Goal: Task Accomplishment & Management: Manage account settings

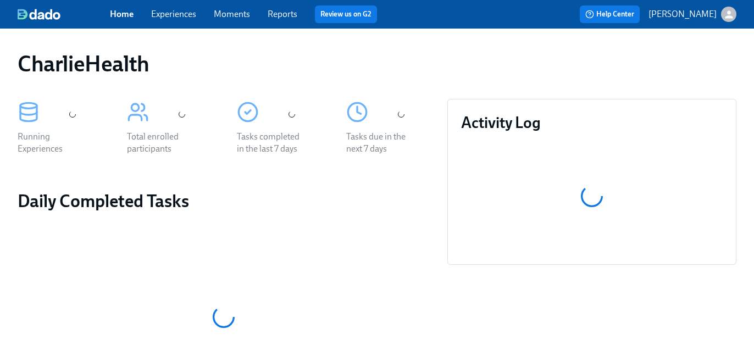
click at [190, 15] on link "Experiences" at bounding box center [173, 14] width 45 height 10
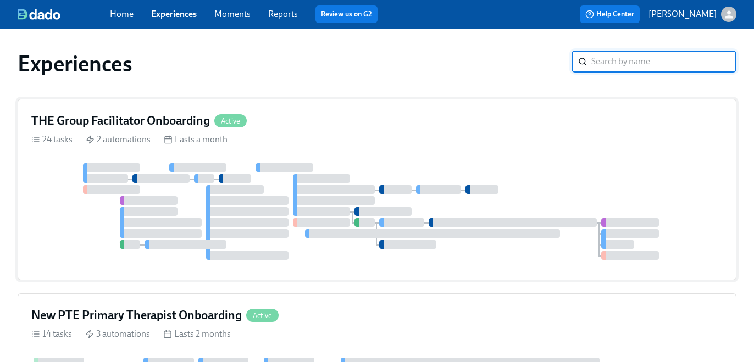
scroll to position [591, 0]
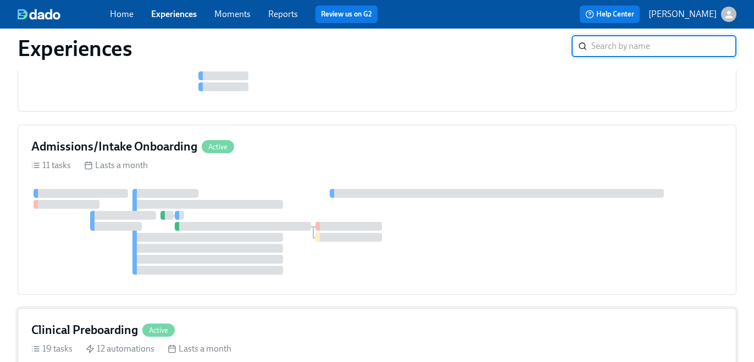
click at [388, 322] on div "Clinical Preboarding Active" at bounding box center [376, 330] width 691 height 16
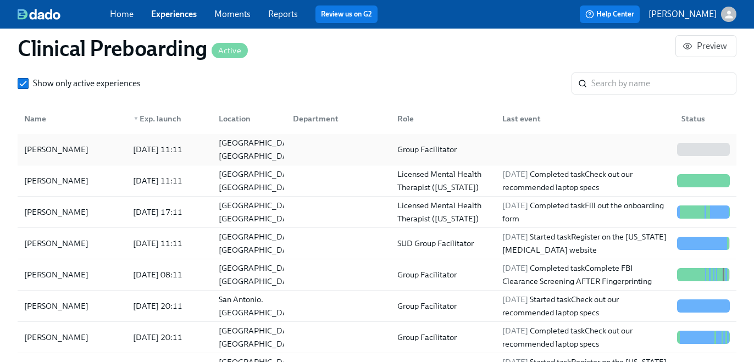
scroll to position [1233, 0]
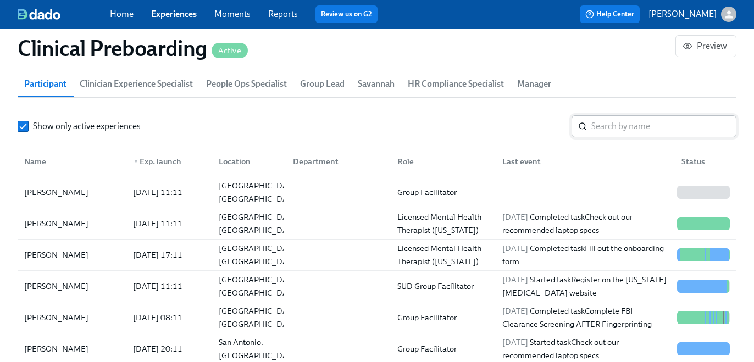
click at [612, 131] on input "search" at bounding box center [663, 126] width 145 height 22
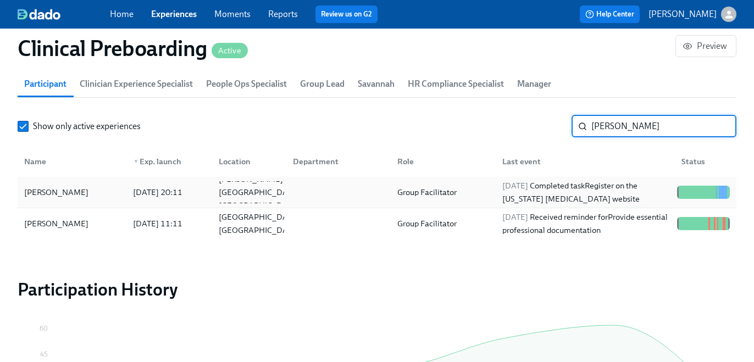
click at [687, 190] on div at bounding box center [688, 192] width 2 height 13
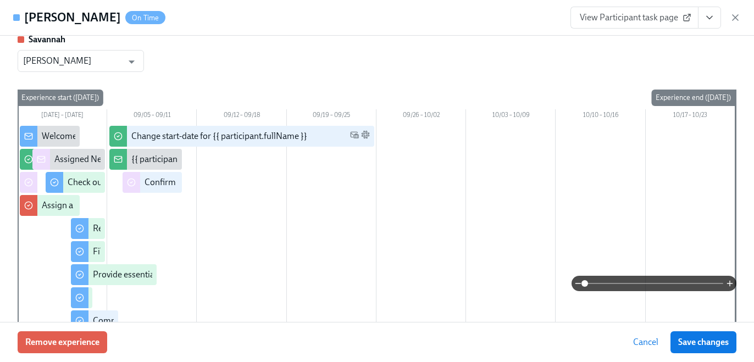
scroll to position [63, 0]
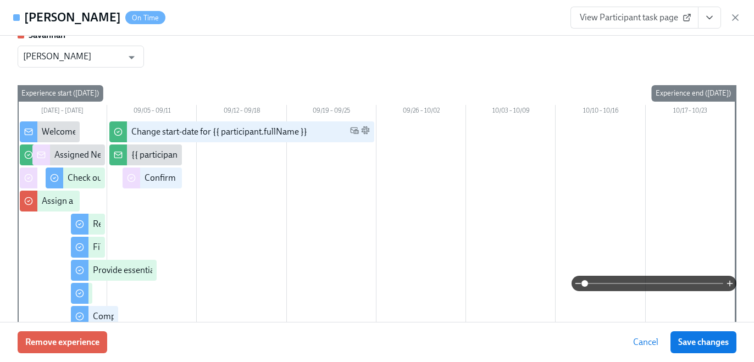
click at [716, 14] on button "View task page" at bounding box center [709, 18] width 23 height 22
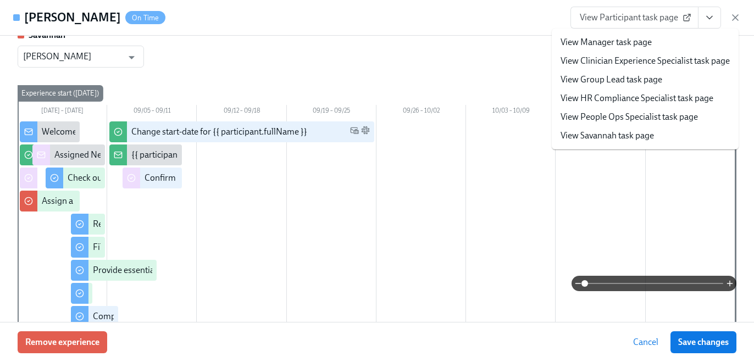
click at [639, 97] on link "View HR Compliance Specialist task page" at bounding box center [637, 98] width 153 height 12
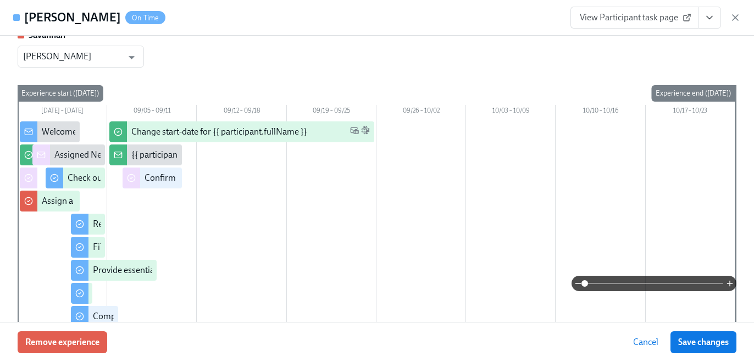
scroll to position [0, 14210]
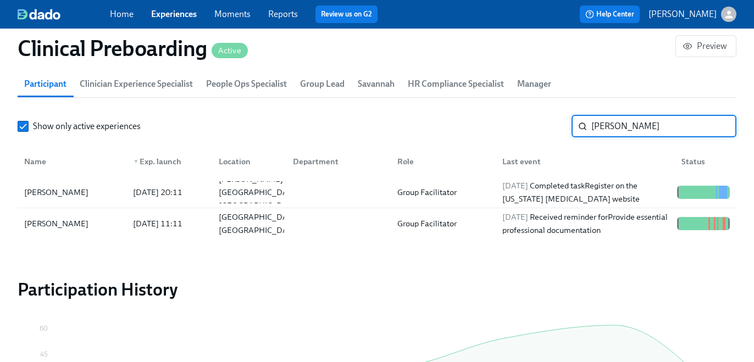
click at [610, 130] on input "cora" at bounding box center [663, 126] width 145 height 22
paste input "Ashton Pizz"
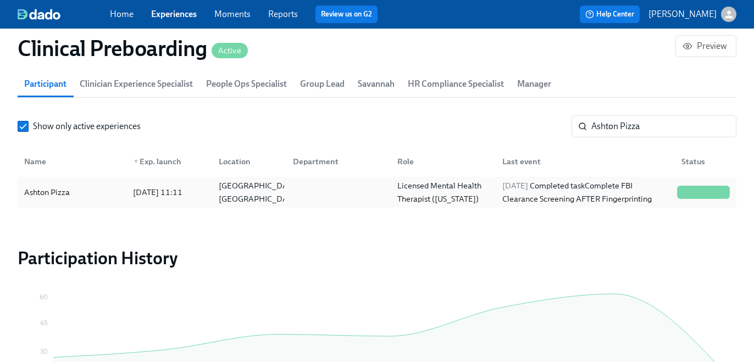
click at [434, 199] on div "Licensed Mental Health Therapist (Tennessee)" at bounding box center [443, 192] width 100 height 26
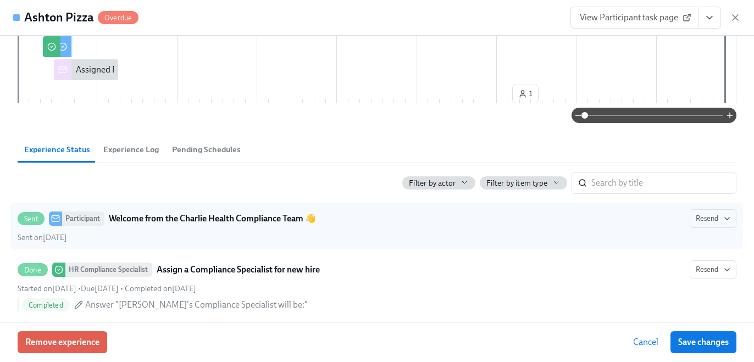
scroll to position [544, 0]
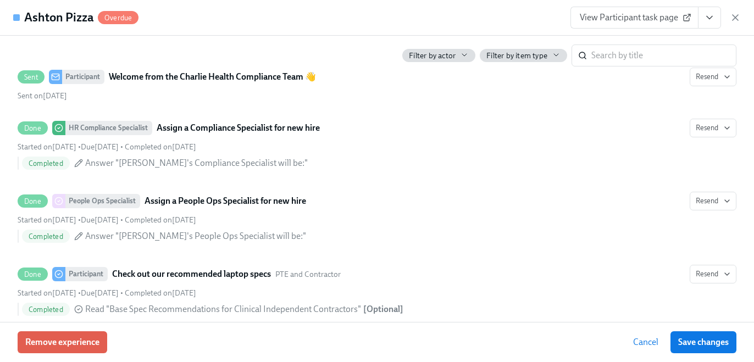
click at [706, 20] on icon "View task page" at bounding box center [709, 17] width 11 height 11
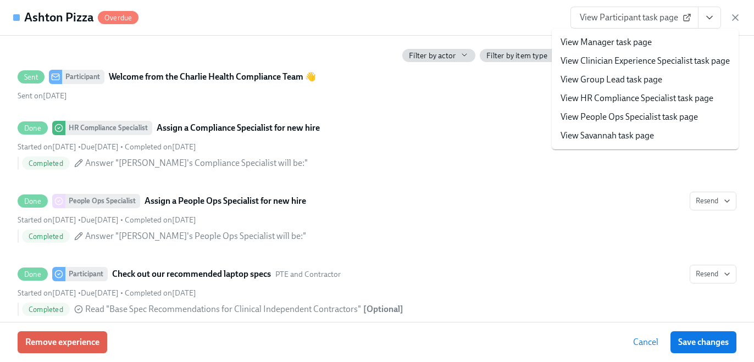
click at [666, 102] on link "View HR Compliance Specialist task page" at bounding box center [637, 98] width 153 height 12
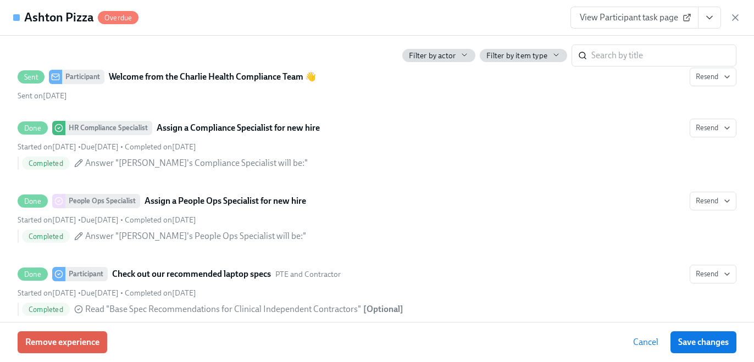
click at [495, 25] on div "Ashton Pizza Overdue View Participant task page" at bounding box center [377, 18] width 754 height 36
click at [733, 21] on icon "button" at bounding box center [735, 17] width 11 height 11
click at [735, 13] on div "button" at bounding box center [728, 14] width 15 height 15
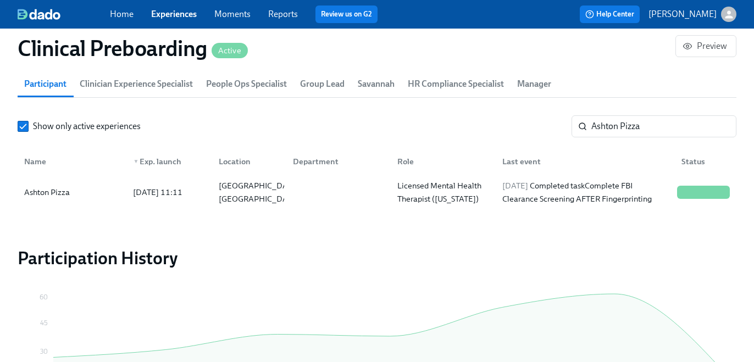
click at [632, 127] on div "CharlieHealth Sign out" at bounding box center [377, 181] width 754 height 362
click at [632, 127] on input "Ashton Pizza" at bounding box center [663, 126] width 145 height 22
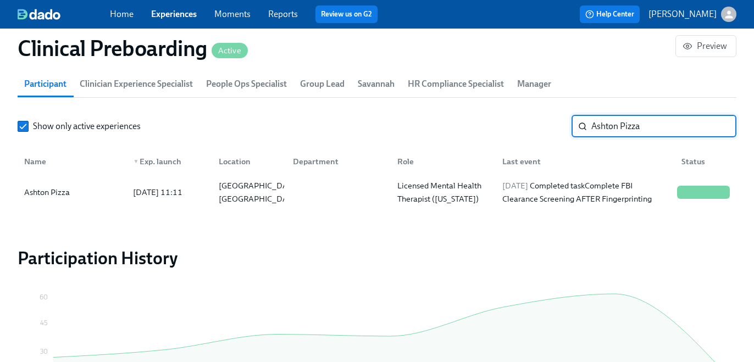
click at [632, 127] on input "Ashton Pizza" at bounding box center [663, 126] width 145 height 22
paste input "Larissa Sutphen"
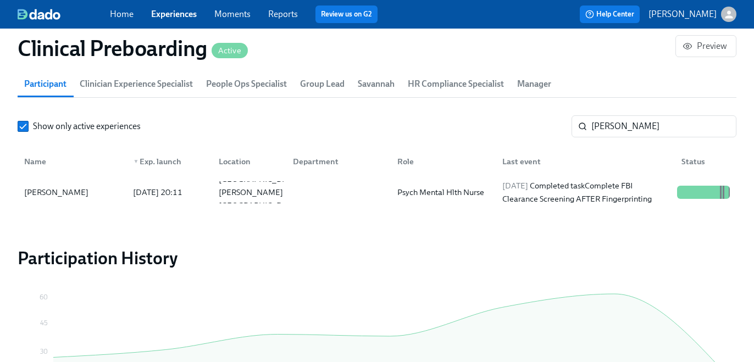
click at [500, 204] on div "Larissa Sutphen 2025/08/24 20:11 Port Murray NJ US Psych Mental Hlth Nurse 2025…" at bounding box center [377, 192] width 719 height 31
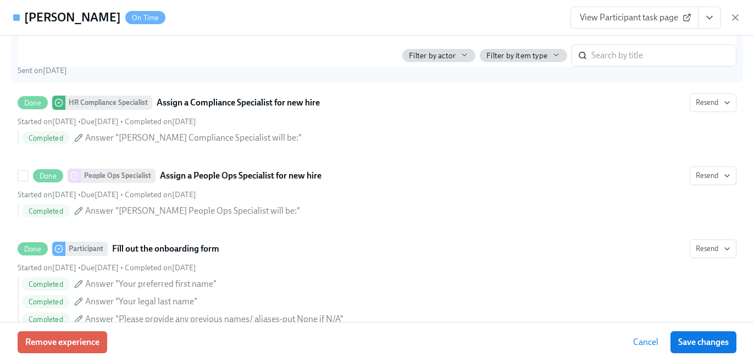
scroll to position [578, 0]
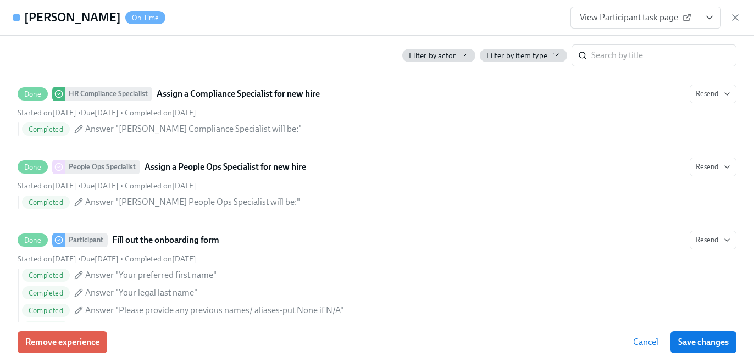
click at [712, 26] on button "View task page" at bounding box center [709, 18] width 23 height 22
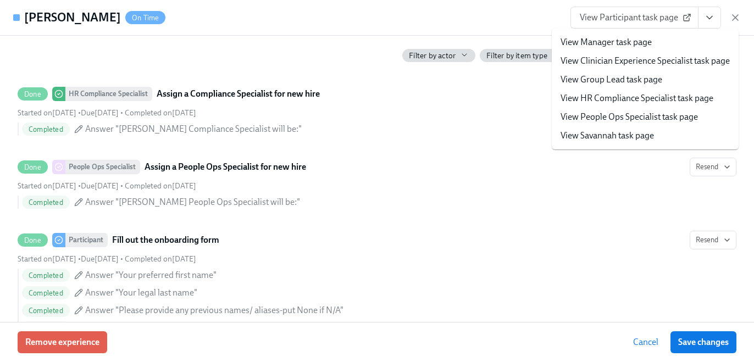
click at [671, 91] on li "View HR Compliance Specialist task page" at bounding box center [645, 98] width 187 height 19
click at [643, 95] on link "View HR Compliance Specialist task page" at bounding box center [637, 98] width 153 height 12
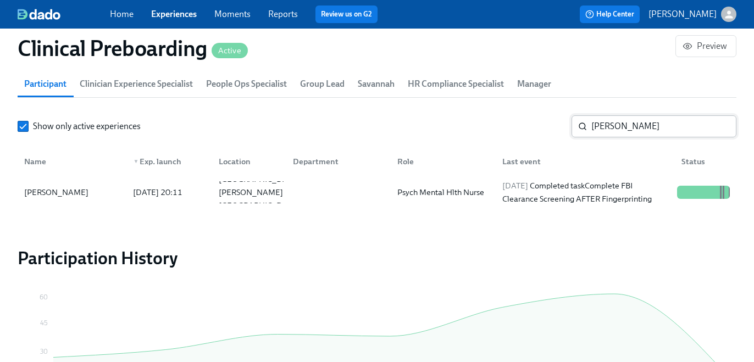
click at [614, 128] on input "Larissa Sutphen" at bounding box center [663, 126] width 145 height 22
paste input "Ashley Belcourt"
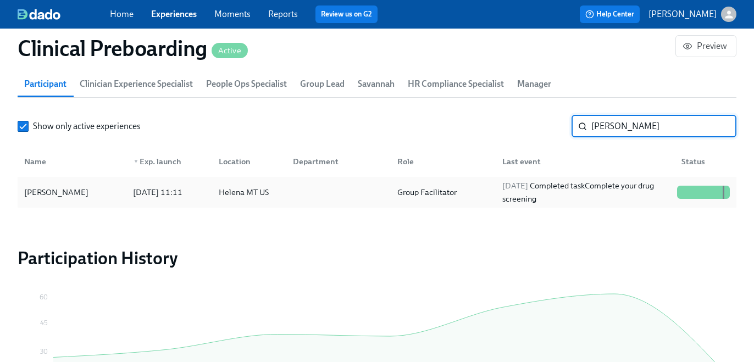
click at [528, 186] on span "2025/09/02" at bounding box center [515, 186] width 26 height 10
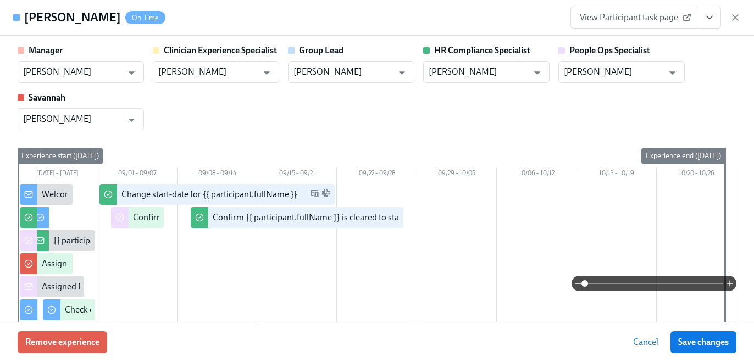
click at [704, 18] on icon "View task page" at bounding box center [709, 17] width 11 height 11
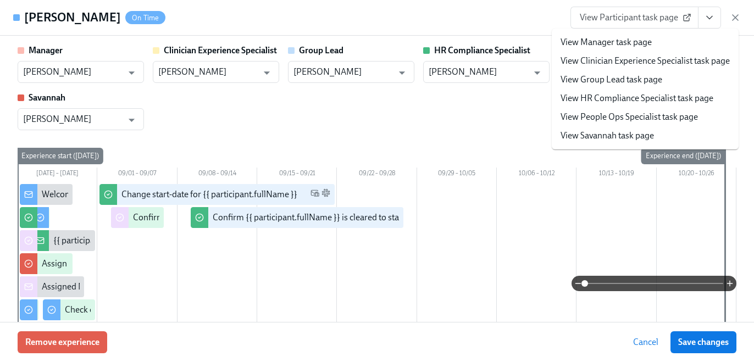
click at [635, 99] on link "View HR Compliance Specialist task page" at bounding box center [637, 98] width 153 height 12
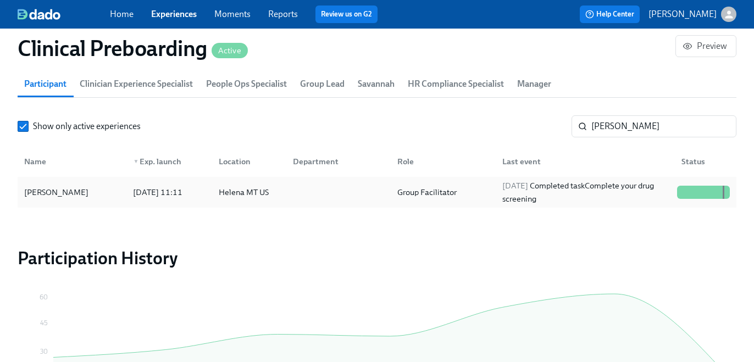
click at [501, 185] on div "2025/09/02 Completed task Complete your drug screening" at bounding box center [585, 192] width 175 height 26
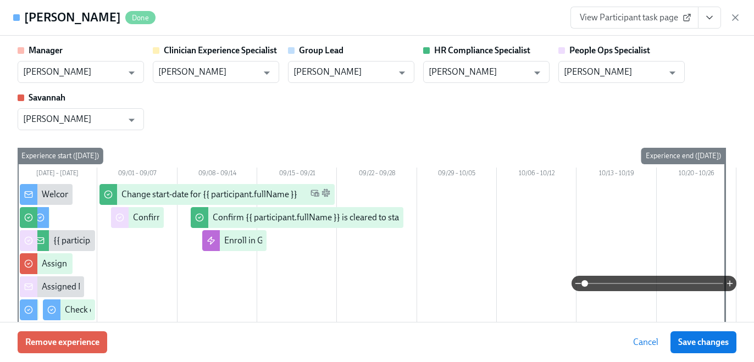
click at [714, 20] on icon "View task page" at bounding box center [709, 17] width 11 height 11
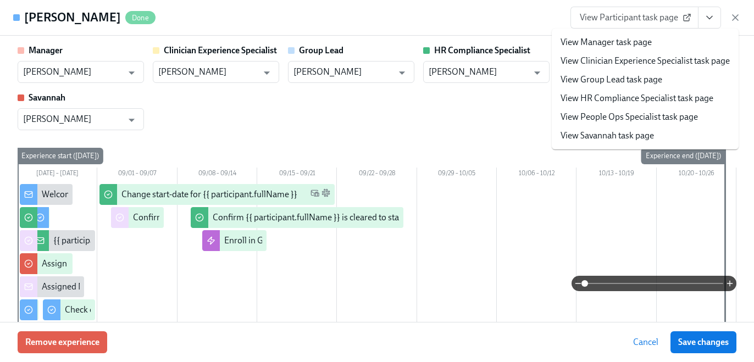
click at [685, 98] on link "View HR Compliance Specialist task page" at bounding box center [637, 98] width 153 height 12
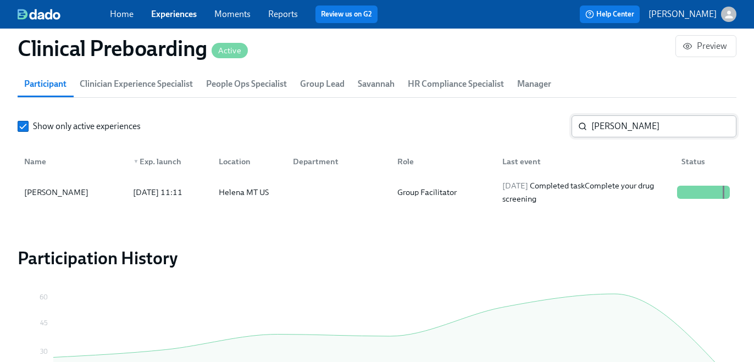
click at [648, 125] on input "Ashley Belcourt" at bounding box center [663, 126] width 145 height 22
paste input "Smith"
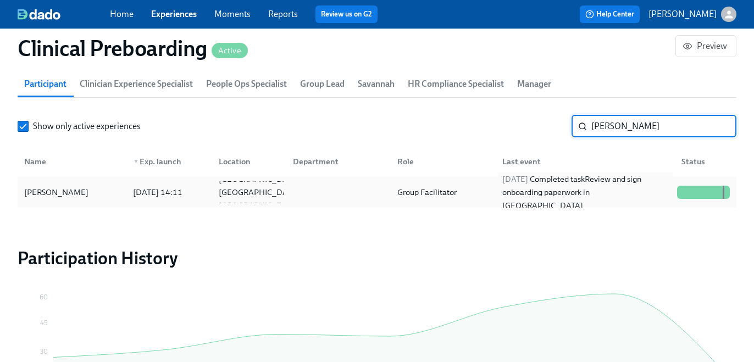
click at [623, 193] on div "2025/09/03 Completed task Review and sign onboarding paperwork in UKG" at bounding box center [585, 193] width 175 height 40
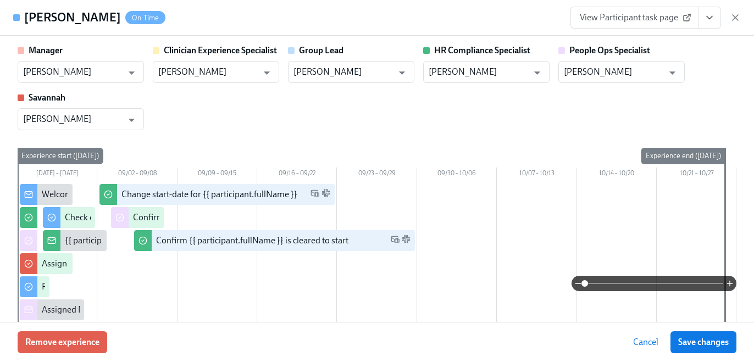
click at [710, 15] on icon "View task page" at bounding box center [709, 17] width 11 height 11
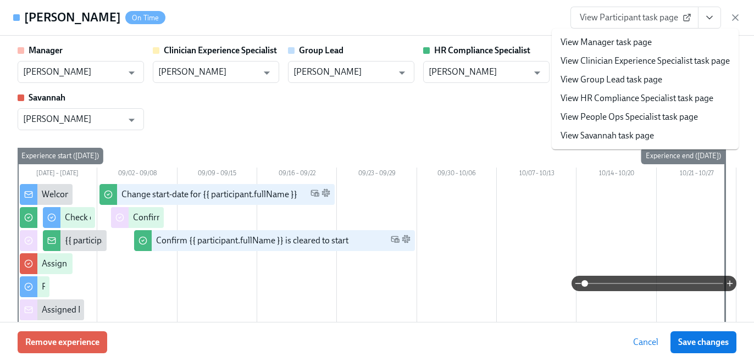
click at [650, 97] on link "View HR Compliance Specialist task page" at bounding box center [637, 98] width 153 height 12
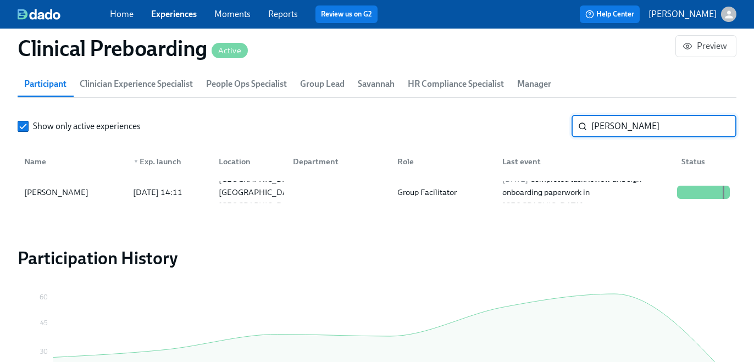
click at [641, 132] on input "Ashley Smith" at bounding box center [663, 126] width 145 height 22
paste input "ydee Bailey"
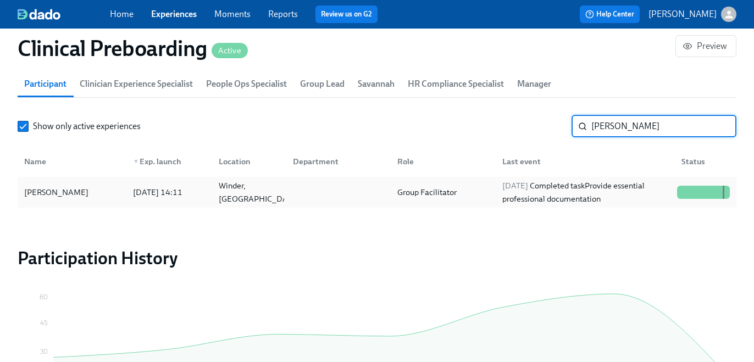
click at [613, 196] on div "2025/09/03 Completed task Provide essential professional documentation" at bounding box center [585, 192] width 175 height 26
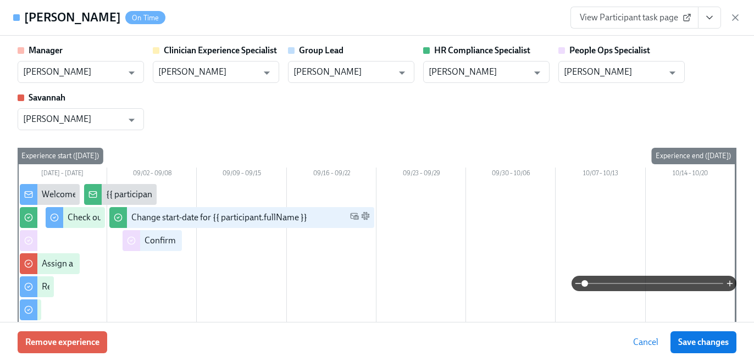
click at [705, 20] on icon "View task page" at bounding box center [709, 17] width 11 height 11
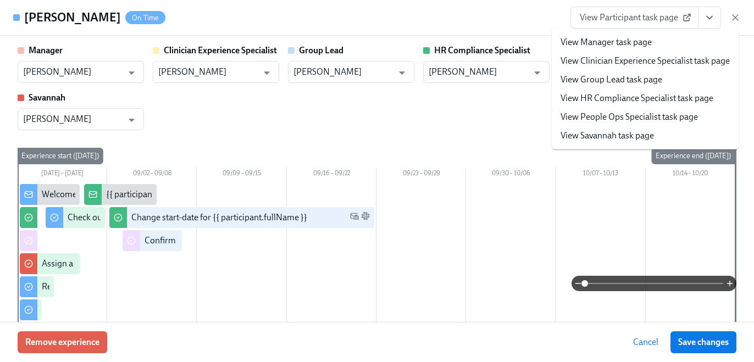
click at [674, 94] on link "View HR Compliance Specialist task page" at bounding box center [637, 98] width 153 height 12
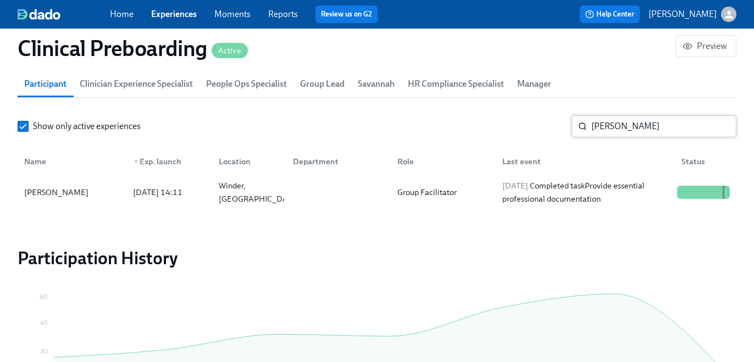
click at [599, 128] on input "Aydee Bailey" at bounding box center [663, 126] width 145 height 22
paste input "Tatyanne Correa-Torres"
click at [450, 185] on div "Group Facilitator" at bounding box center [441, 192] width 104 height 22
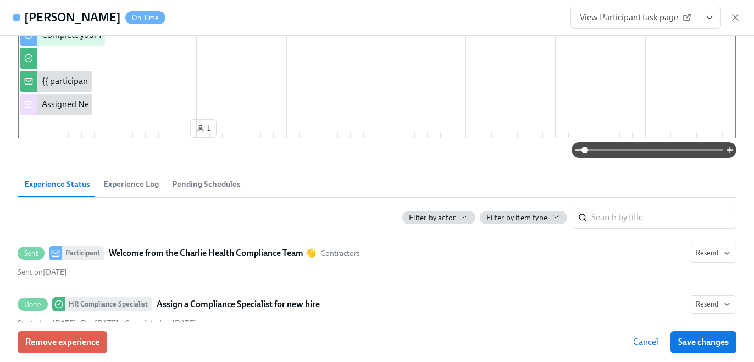
scroll to position [533, 0]
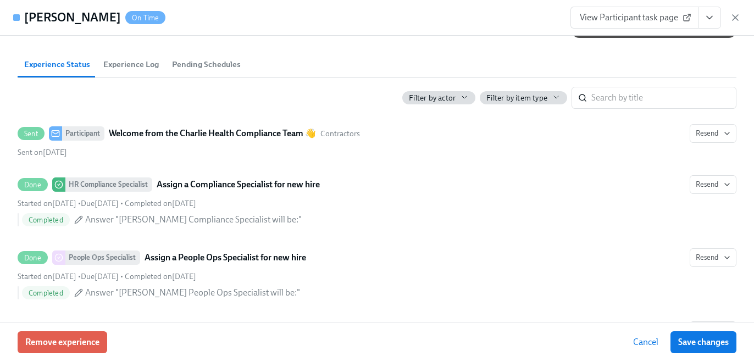
click at [700, 16] on button "View task page" at bounding box center [709, 18] width 23 height 22
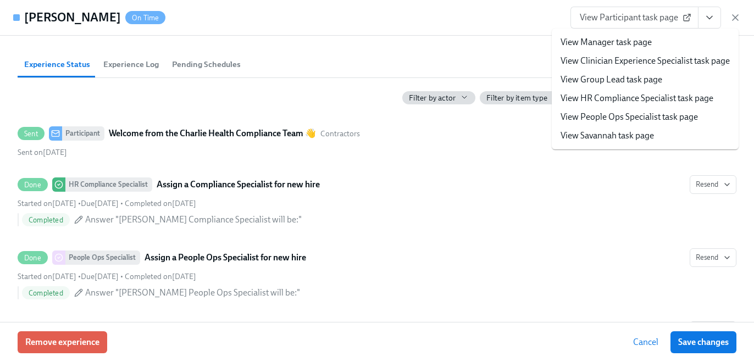
click at [689, 98] on link "View HR Compliance Specialist task page" at bounding box center [637, 98] width 153 height 12
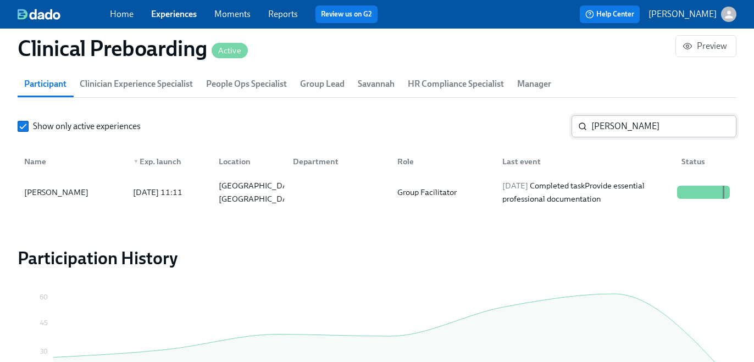
click at [609, 137] on input "Tatyanne Correa-Torres" at bounding box center [663, 126] width 145 height 22
paste input "mara Shaikh"
click at [424, 189] on div "Group Facilitator" at bounding box center [427, 192] width 68 height 13
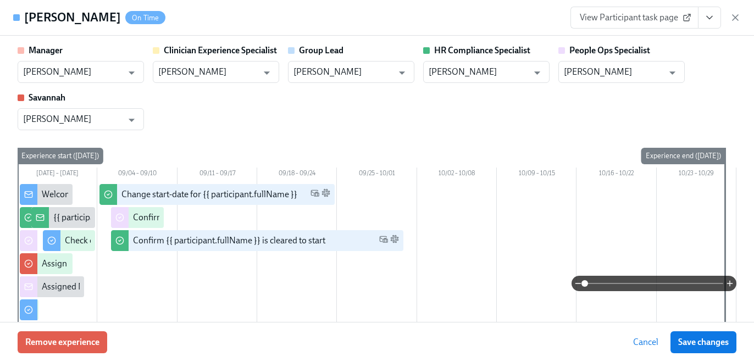
click at [705, 22] on icon "View task page" at bounding box center [709, 17] width 11 height 11
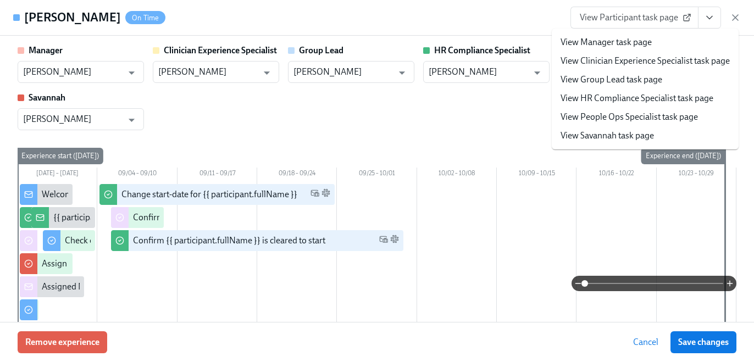
click at [681, 95] on link "View HR Compliance Specialist task page" at bounding box center [637, 98] width 153 height 12
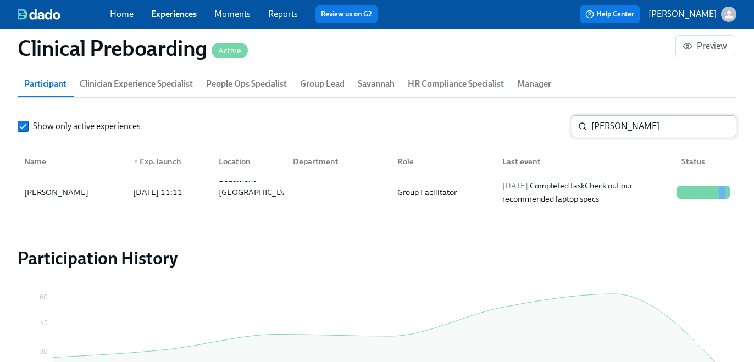
click at [609, 127] on input "Tamara Shaikh" at bounding box center [663, 126] width 145 height 22
paste input "[PERSON_NAME]"
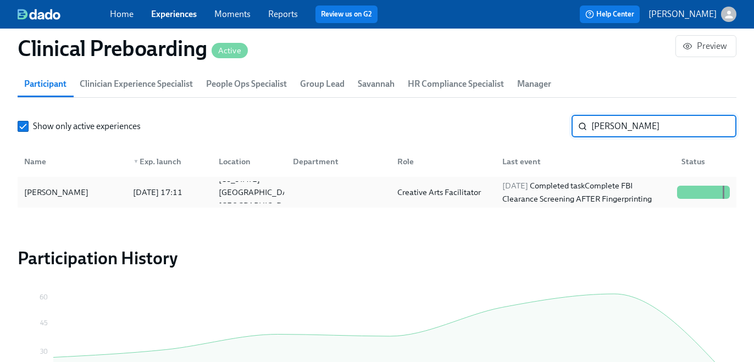
click at [527, 185] on span "2025/09/09" at bounding box center [515, 186] width 26 height 10
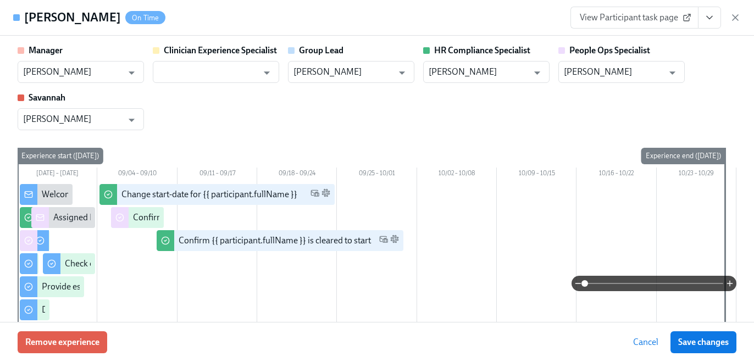
scroll to position [297, 0]
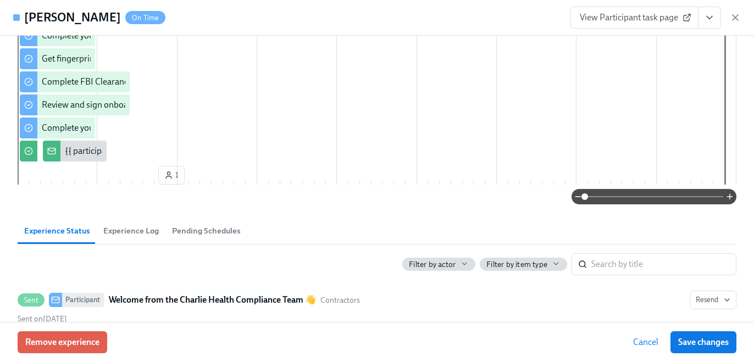
click at [710, 21] on icon "View task page" at bounding box center [709, 17] width 11 height 11
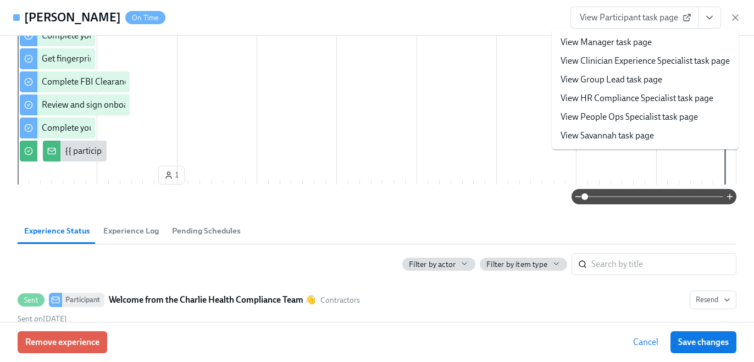
click at [674, 96] on link "View HR Compliance Specialist task page" at bounding box center [637, 98] width 153 height 12
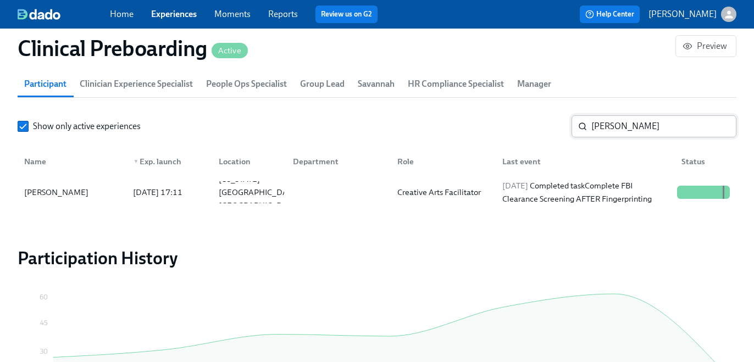
click at [641, 127] on input "[PERSON_NAME]" at bounding box center [663, 126] width 145 height 22
paste input "Erica Threet"
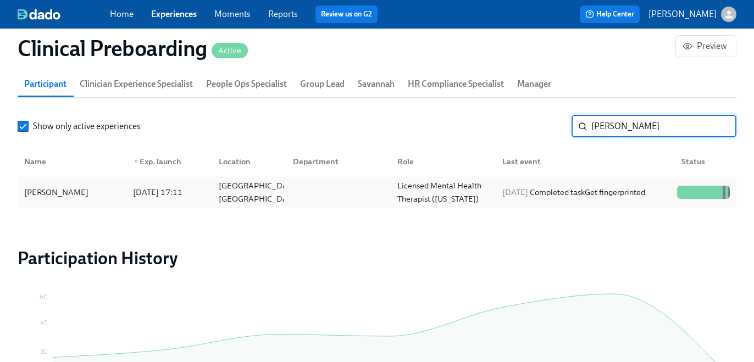
type input "Erica Threet"
click at [528, 195] on span "2025/09/06" at bounding box center [515, 192] width 26 height 10
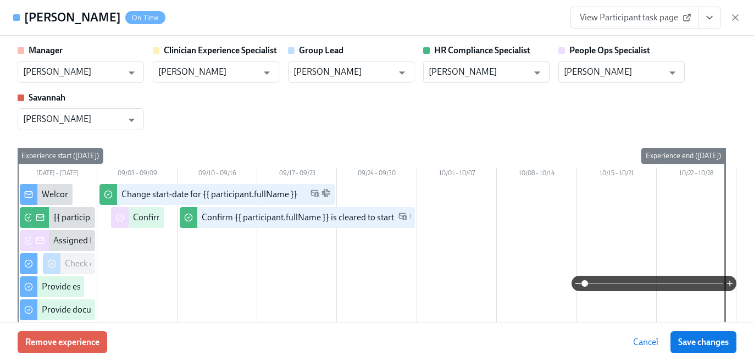
click at [709, 17] on icon "View task page" at bounding box center [709, 17] width 11 height 11
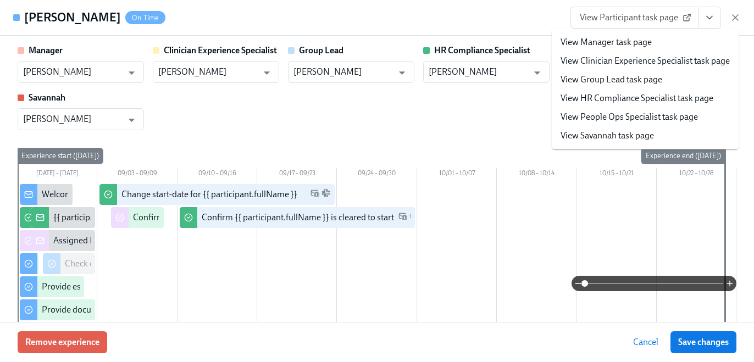
click at [678, 93] on link "View HR Compliance Specialist task page" at bounding box center [637, 98] width 153 height 12
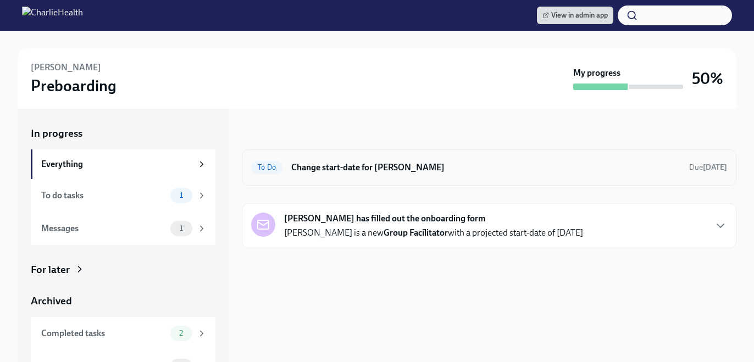
click at [475, 174] on div "To Do Change start-date for Cora Willis-King Due Sep 26th" at bounding box center [489, 168] width 476 height 18
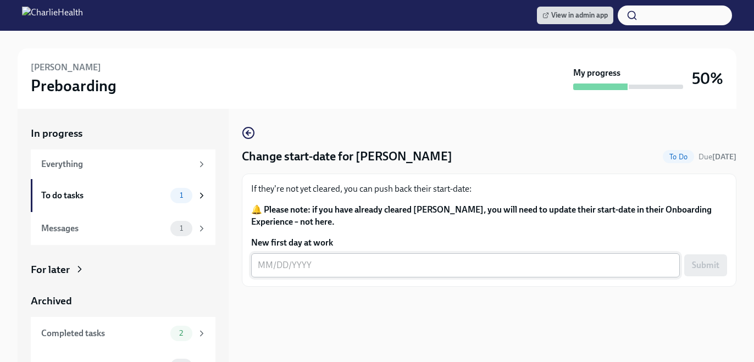
click at [332, 268] on textarea "New first day at work" at bounding box center [466, 265] width 416 height 13
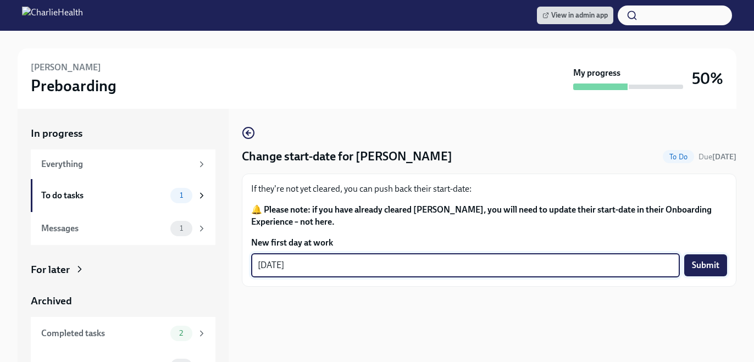
type textarea "09/29/2025"
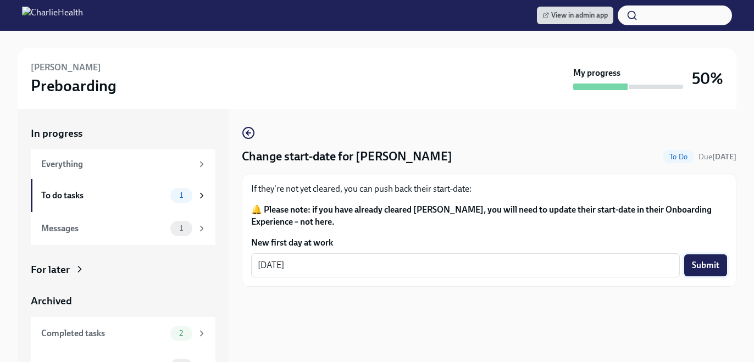
click at [695, 266] on span "Submit" at bounding box center [705, 265] width 27 height 11
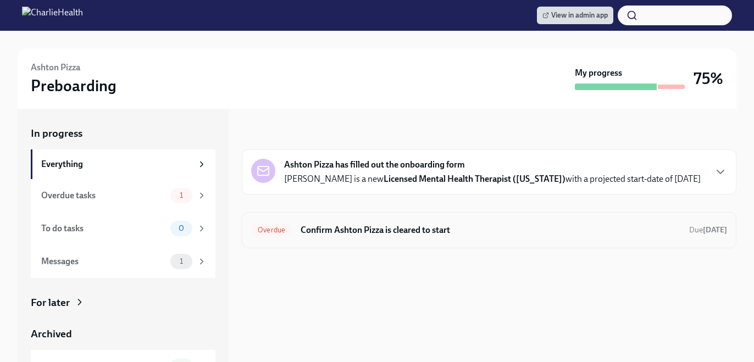
click at [353, 234] on h6 "Confirm Ashton Pizza is cleared to start" at bounding box center [491, 230] width 380 height 12
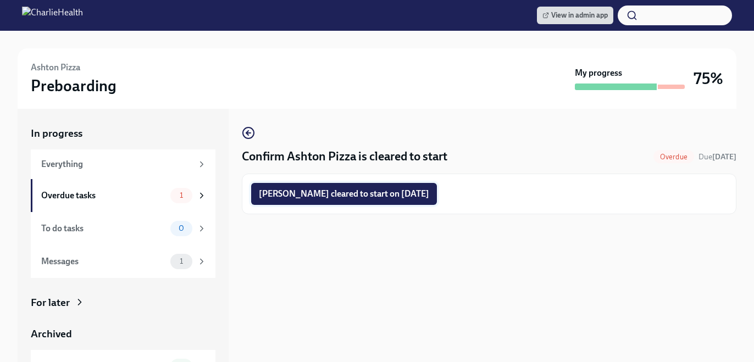
click at [313, 191] on span "Ashton Pizza cleared to start on 09/15/2025" at bounding box center [344, 194] width 170 height 11
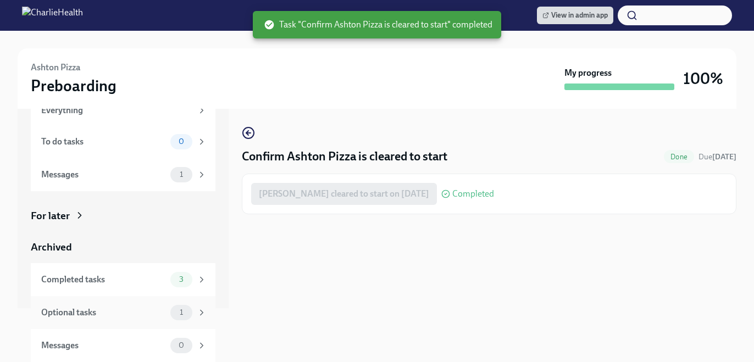
scroll to position [54, 0]
click at [183, 307] on div "1" at bounding box center [181, 312] width 22 height 15
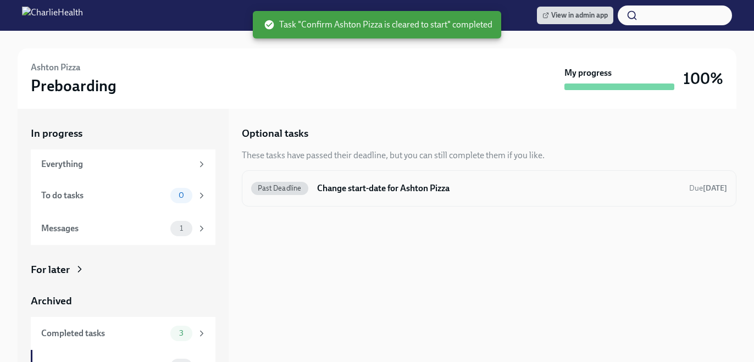
click at [283, 200] on div "Past Deadline Change start-date for Ashton Pizza Due Aug 25th" at bounding box center [489, 188] width 495 height 36
click at [283, 190] on span "Past Deadline" at bounding box center [279, 188] width 57 height 8
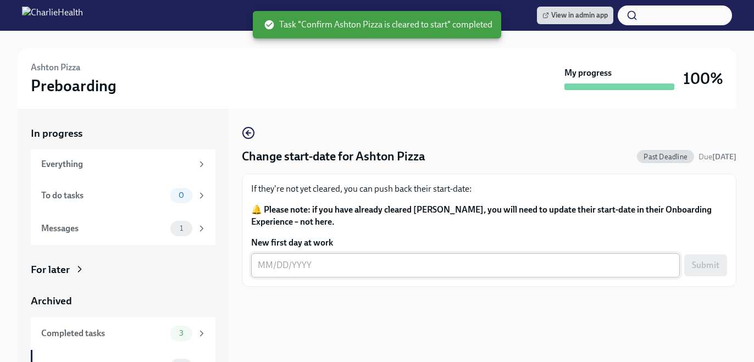
click at [330, 274] on div "x ​" at bounding box center [465, 265] width 429 height 24
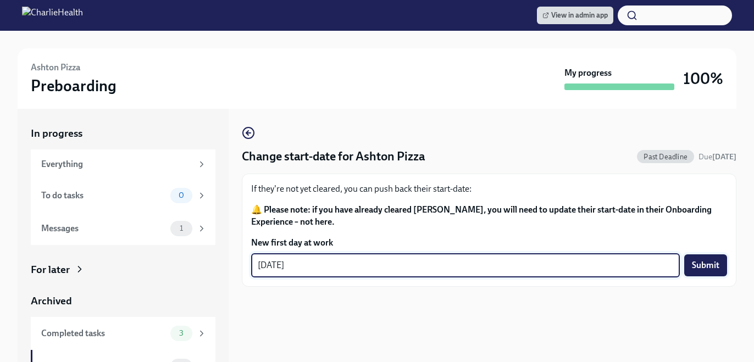
type textarea "[DATE]"
click at [701, 267] on span "Submit" at bounding box center [705, 265] width 27 height 11
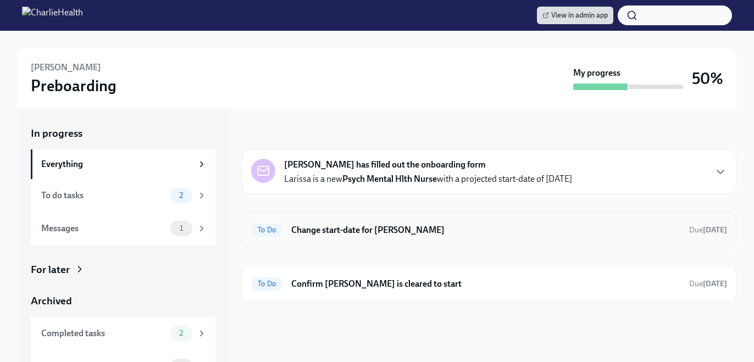
click at [472, 228] on h6 "Change start-date for [PERSON_NAME]" at bounding box center [485, 230] width 389 height 12
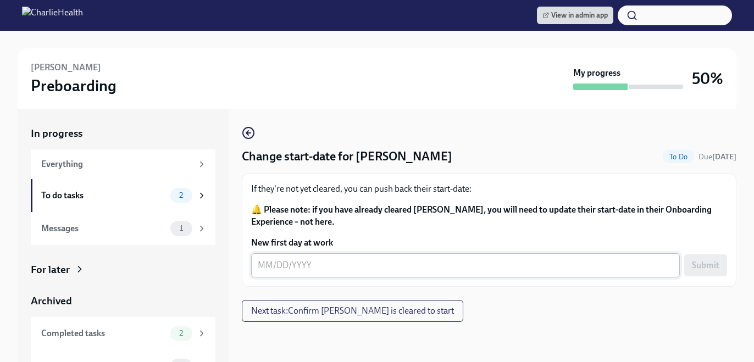
click at [378, 274] on div "x ​" at bounding box center [465, 265] width 429 height 24
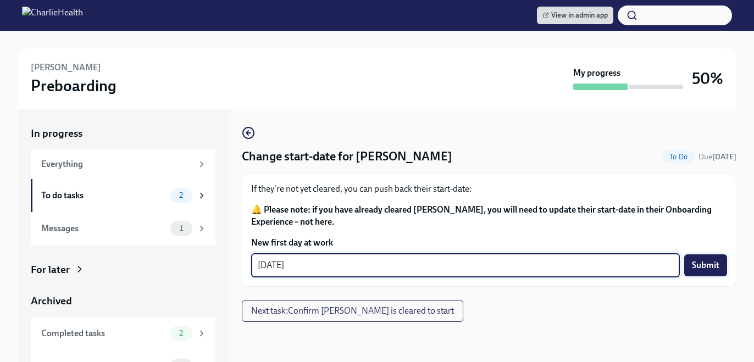
type textarea "09/15/2025"
click at [704, 260] on button "Submit" at bounding box center [705, 266] width 43 height 22
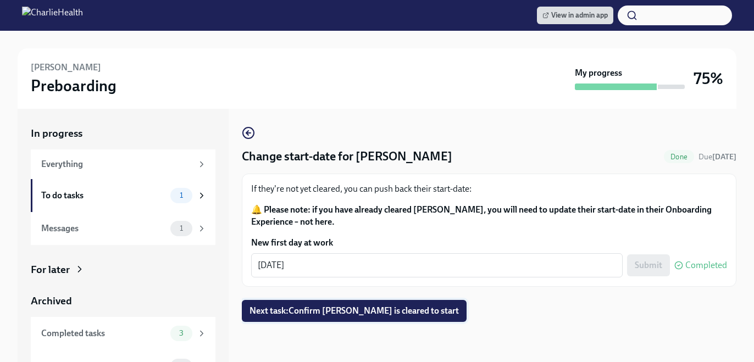
click at [407, 319] on button "Next task : Confirm Larissa Sutphen is cleared to start" at bounding box center [354, 311] width 225 height 22
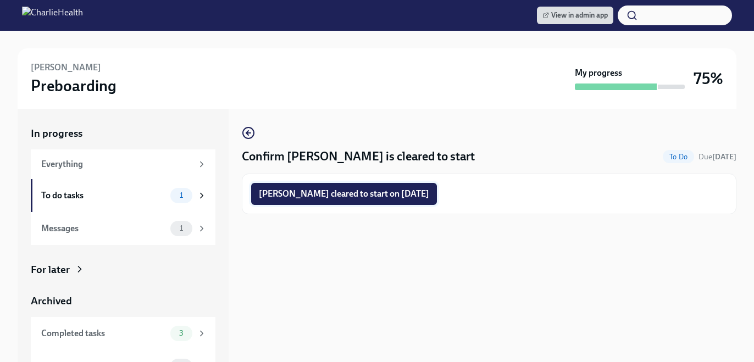
click at [375, 196] on span "Larissa Sutphen cleared to start on 09/15/2025" at bounding box center [344, 194] width 170 height 11
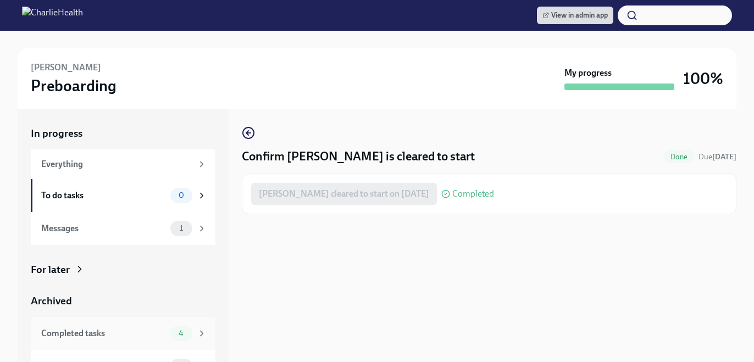
scroll to position [21, 0]
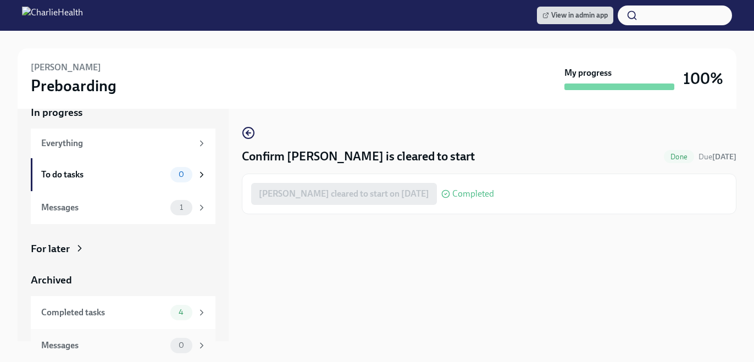
click at [156, 338] on div "Messages 0" at bounding box center [123, 345] width 165 height 15
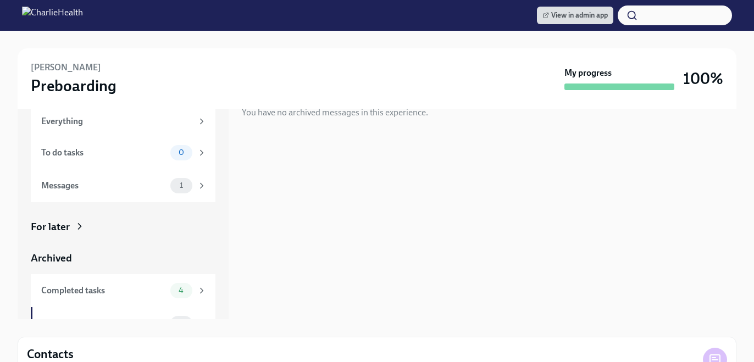
scroll to position [76, 0]
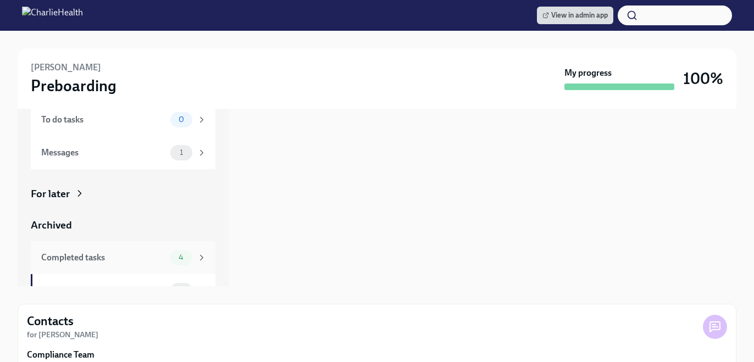
click at [184, 248] on div "Completed tasks 4" at bounding box center [123, 257] width 185 height 33
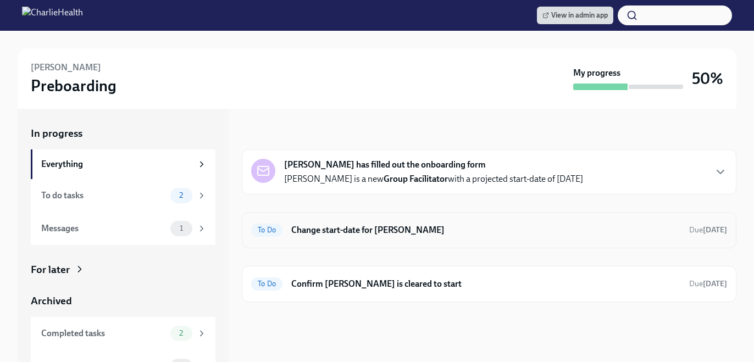
click at [463, 221] on div "To Do Change start-date for [PERSON_NAME] Due [DATE]" at bounding box center [489, 230] width 495 height 36
click at [452, 237] on div "To Do Change start-date for [PERSON_NAME] Due [DATE]" at bounding box center [489, 231] width 476 height 18
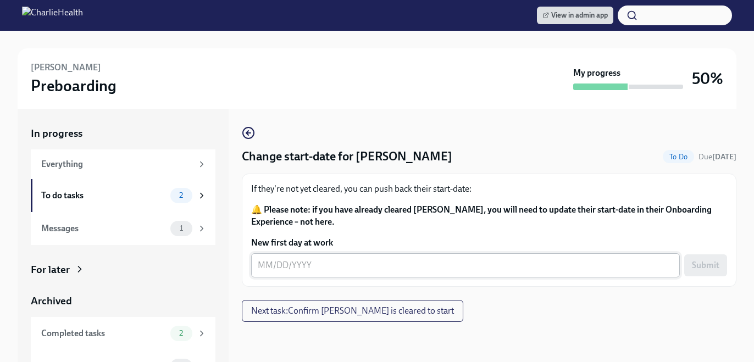
click at [414, 273] on div "x ​" at bounding box center [465, 265] width 429 height 24
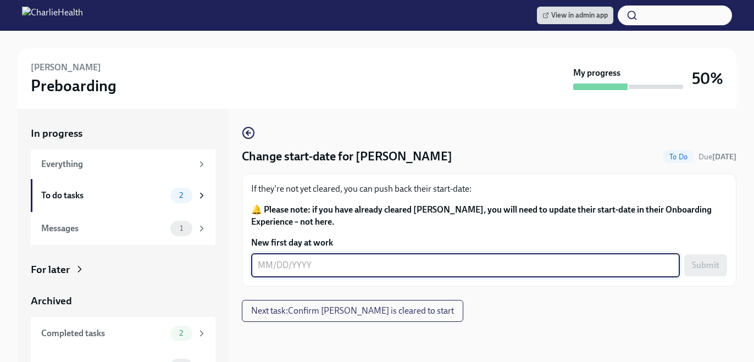
type textarea "-"
type textarea "09/15/2025"
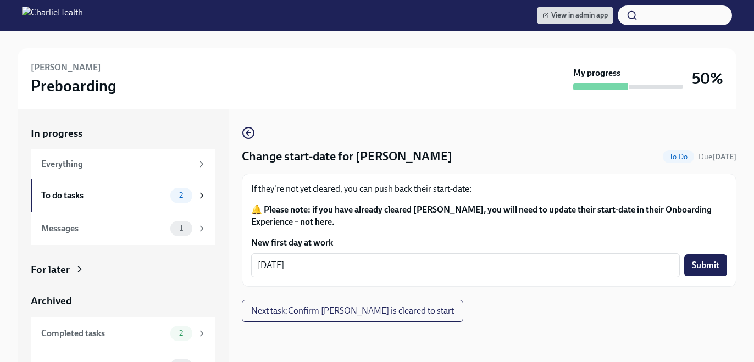
click at [728, 255] on div "If they're not yet cleared, you can push back their start-date: 🔔 Please note: …" at bounding box center [489, 230] width 495 height 113
click at [707, 262] on span "Submit" at bounding box center [705, 265] width 27 height 11
click at [370, 305] on button "Next task : Confirm Ashley Belcourt is cleared to start" at bounding box center [353, 311] width 222 height 22
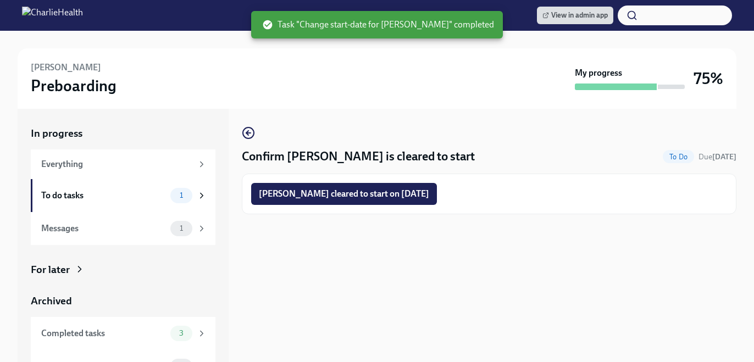
click at [374, 206] on div "Ashley Belcourt cleared to start on 09/15/2025" at bounding box center [489, 194] width 495 height 41
click at [373, 191] on span "Ashley Belcourt cleared to start on 09/15/2025" at bounding box center [344, 194] width 170 height 11
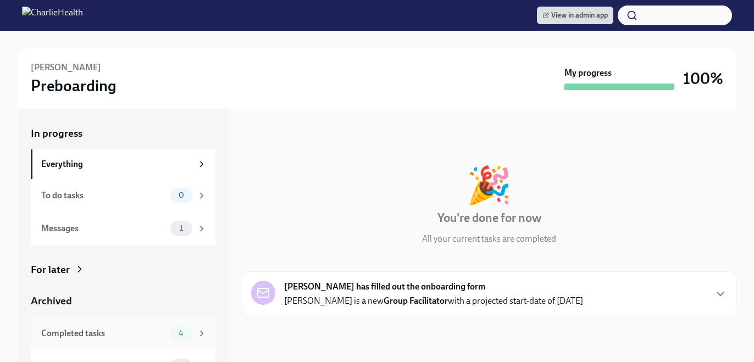
click at [167, 323] on div "Completed tasks 4" at bounding box center [123, 333] width 185 height 33
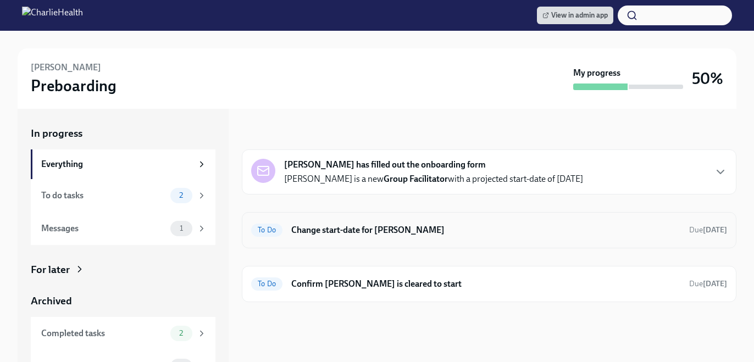
click at [508, 224] on h6 "Change start-date for [PERSON_NAME]" at bounding box center [485, 230] width 389 height 12
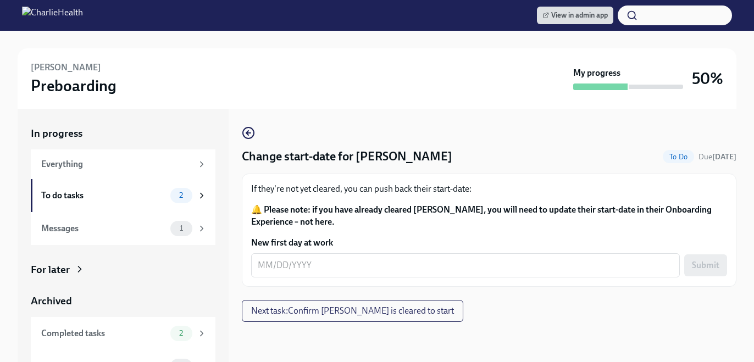
click at [361, 278] on div "If they're not yet cleared, you can push back their start-date: 🔔 Please note: …" at bounding box center [489, 230] width 495 height 113
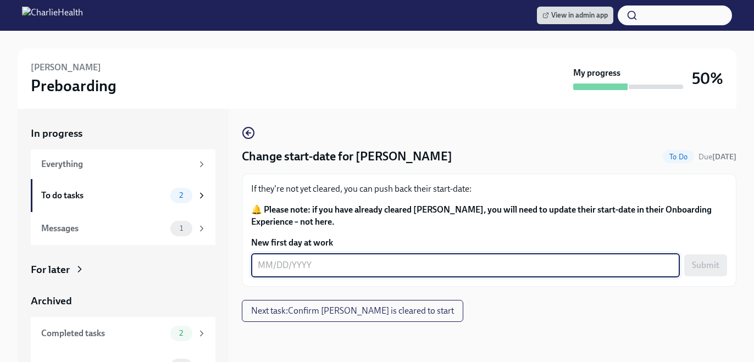
click at [355, 270] on textarea "New first day at work" at bounding box center [466, 265] width 416 height 13
type textarea "[DATE]"
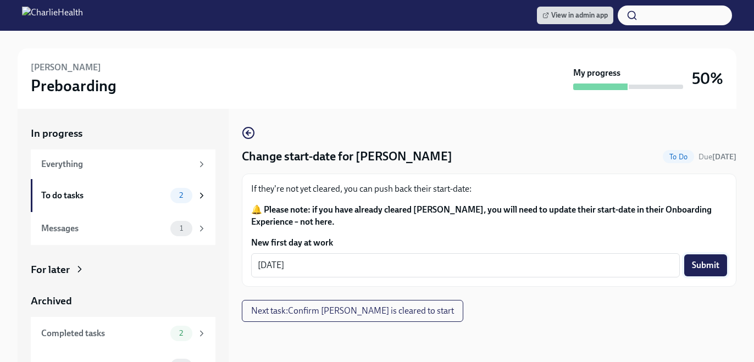
click at [716, 265] on span "Submit" at bounding box center [705, 265] width 27 height 11
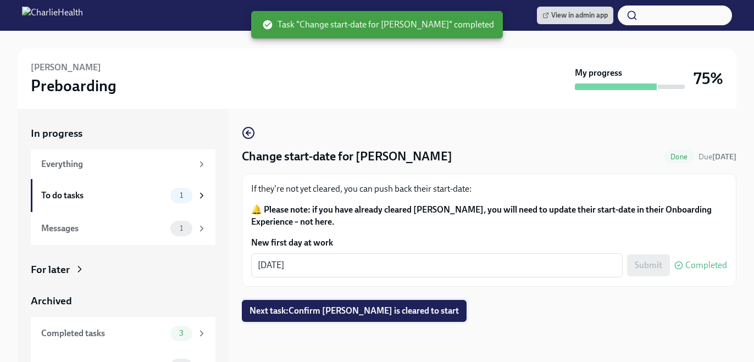
click at [403, 312] on span "Next task : Confirm Ashley Smith is cleared to start" at bounding box center [354, 311] width 209 height 11
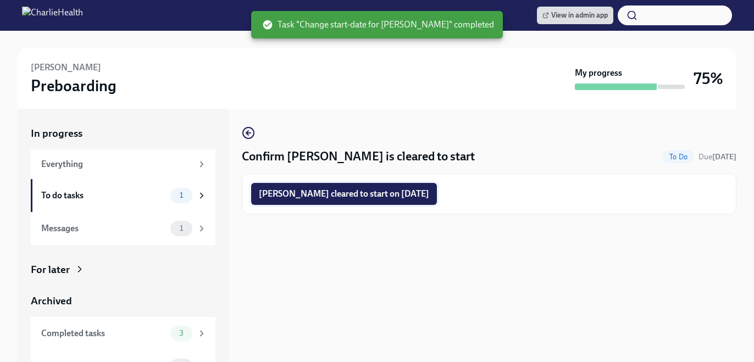
click at [348, 193] on span "Ashley Smith cleared to start on 09/15/2025" at bounding box center [344, 194] width 170 height 11
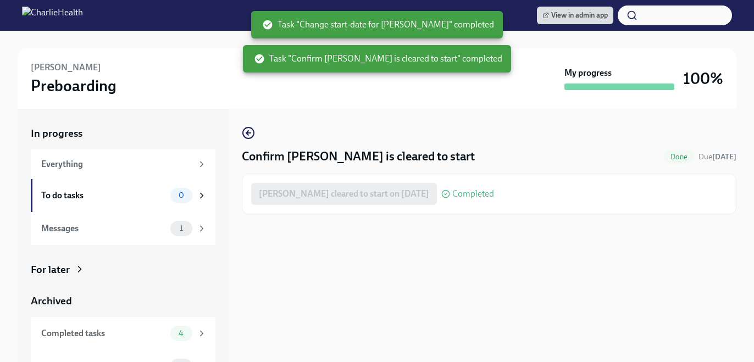
scroll to position [31, 0]
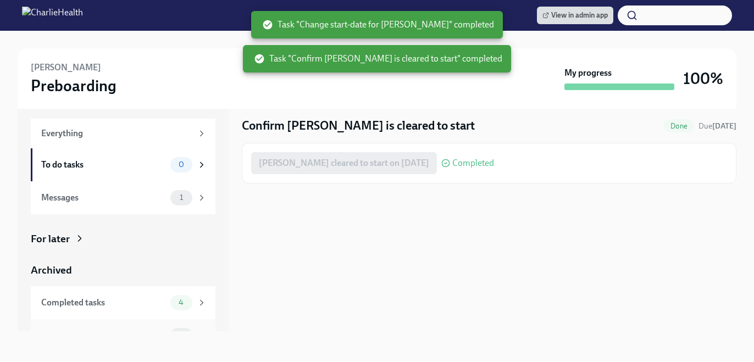
click at [185, 320] on div "Messages 0" at bounding box center [123, 335] width 185 height 33
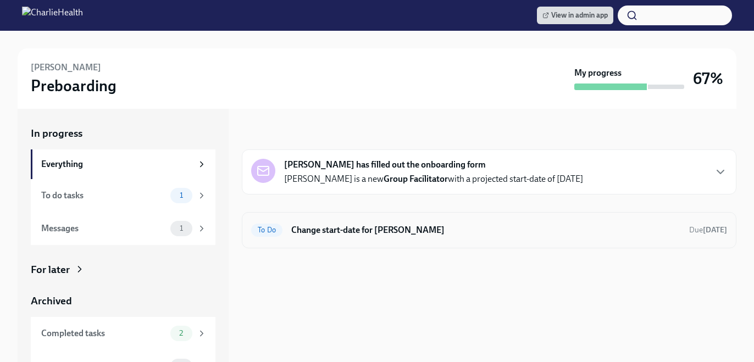
click at [420, 232] on h6 "Change start-date for [PERSON_NAME]" at bounding box center [485, 230] width 389 height 12
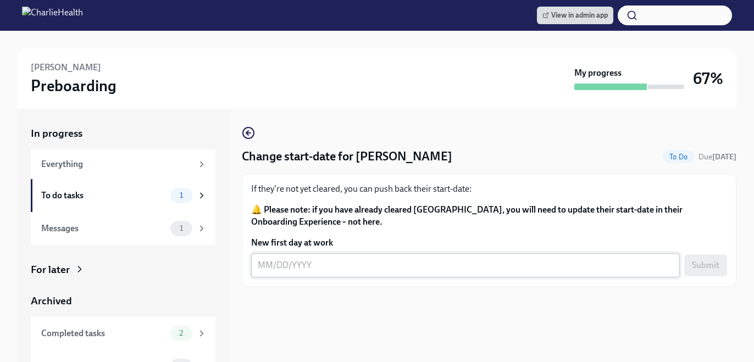
click at [338, 265] on textarea "New first day at work" at bounding box center [466, 265] width 416 height 13
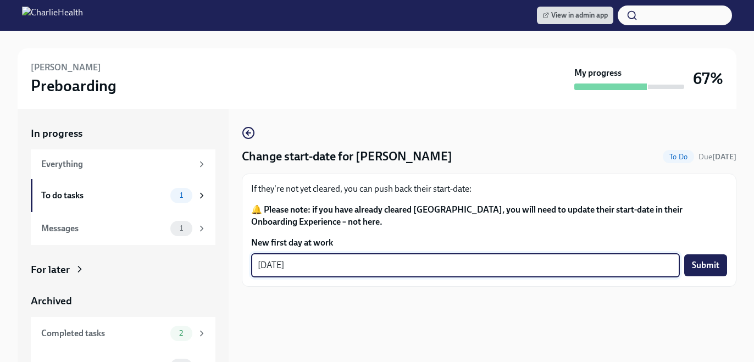
type textarea "[DATE]"
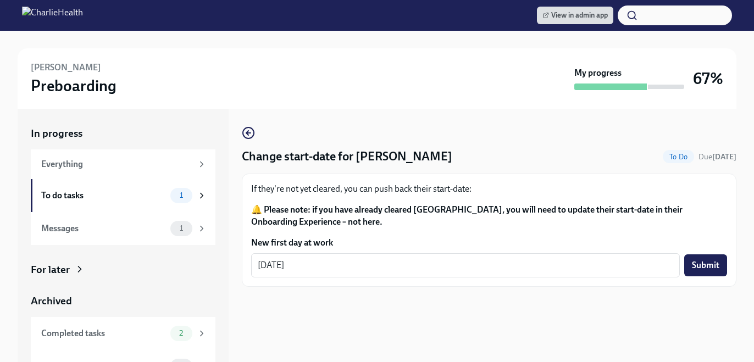
click at [728, 266] on div "If they're not yet cleared, you can push back their start-date: 🔔 Please note: …" at bounding box center [489, 230] width 495 height 113
click at [700, 266] on span "Submit" at bounding box center [705, 265] width 27 height 11
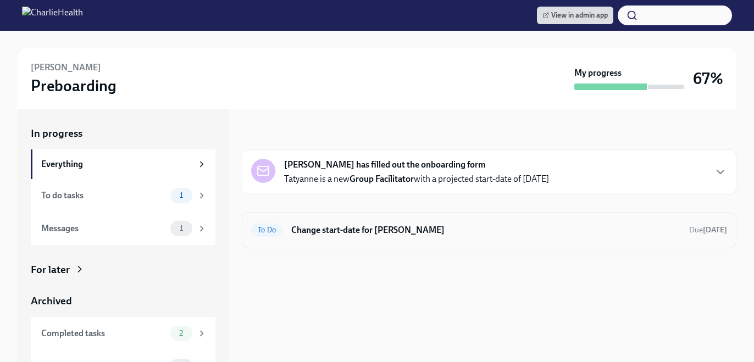
click at [344, 218] on div "To Do Change start-date for [PERSON_NAME] Due [DATE]" at bounding box center [489, 230] width 495 height 36
click at [345, 233] on h6 "Change start-date for [PERSON_NAME]" at bounding box center [485, 230] width 389 height 12
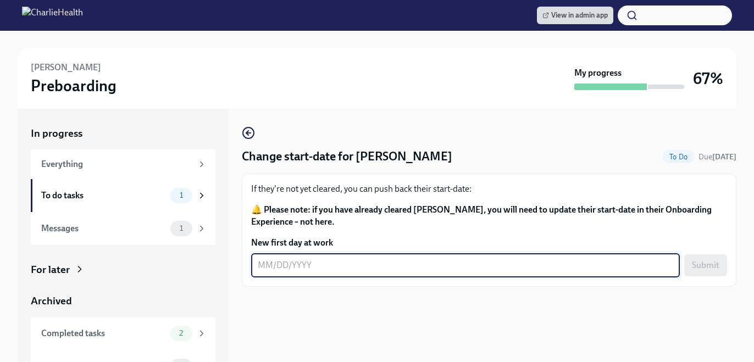
click at [306, 270] on textarea "New first day at work" at bounding box center [466, 265] width 416 height 13
type textarea "[DATE]"
click at [695, 264] on span "Submit" at bounding box center [705, 265] width 27 height 11
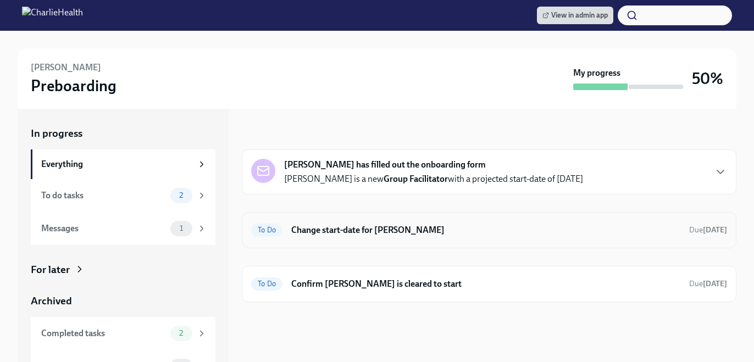
click at [450, 223] on div "To Do Change start-date for [PERSON_NAME] Due [DATE]" at bounding box center [489, 231] width 476 height 18
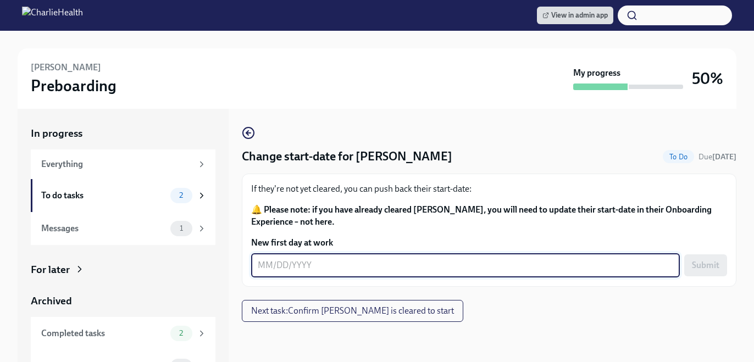
click at [350, 270] on textarea "New first day at work" at bounding box center [466, 265] width 416 height 13
type textarea "[DATE]"
click at [712, 264] on span "Submit" at bounding box center [705, 265] width 27 height 11
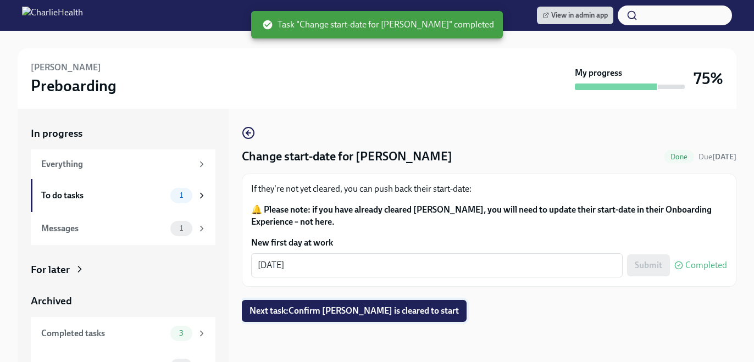
click at [356, 306] on span "Next task : Confirm Tamara Shaikh is cleared to start" at bounding box center [354, 311] width 209 height 11
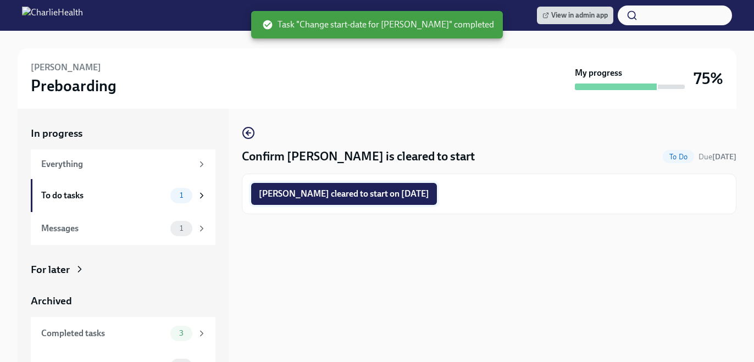
click at [369, 198] on span "Tamara Shaikh cleared to start on 09/15/2025" at bounding box center [344, 194] width 170 height 11
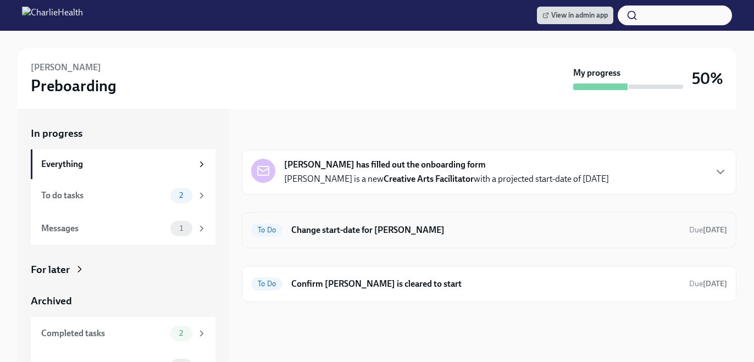
click at [352, 224] on h6 "Change start-date for [PERSON_NAME]" at bounding box center [485, 230] width 389 height 12
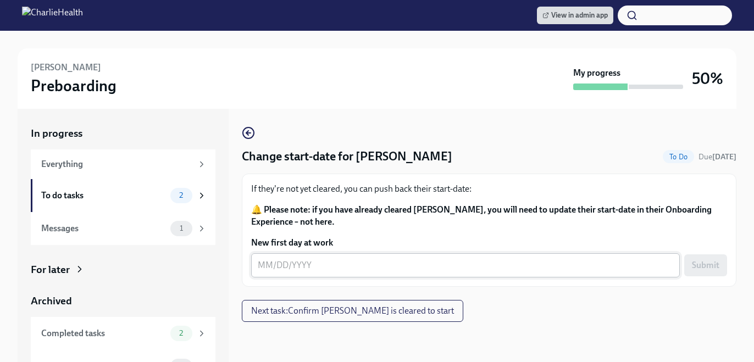
click at [351, 261] on textarea "New first day at work" at bounding box center [466, 265] width 416 height 13
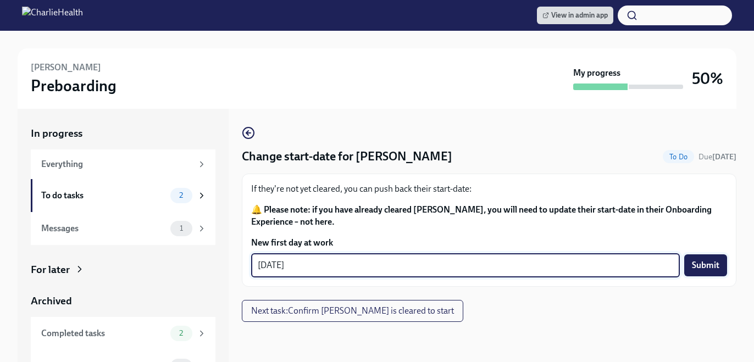
type textarea "[DATE]"
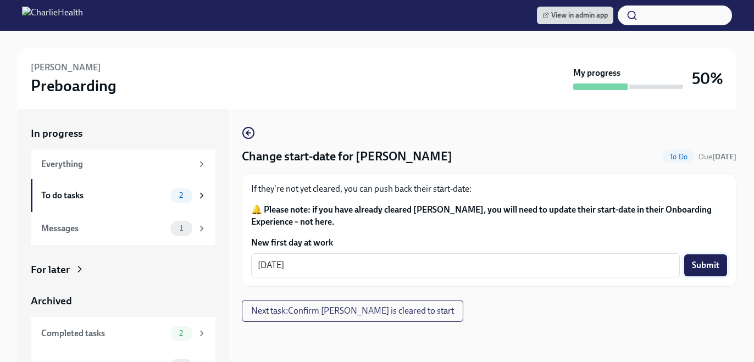
click at [706, 264] on span "Submit" at bounding box center [705, 265] width 27 height 11
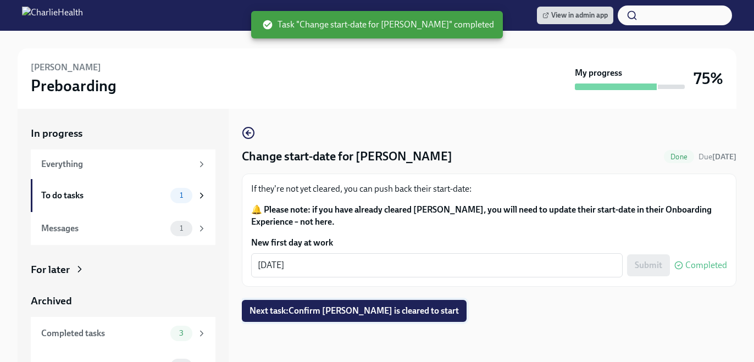
click at [408, 304] on button "Next task : Confirm [PERSON_NAME] is cleared to start" at bounding box center [354, 311] width 225 height 22
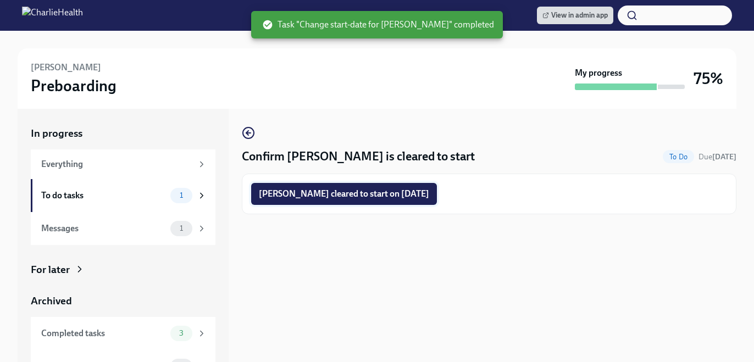
click at [383, 196] on span "[PERSON_NAME] cleared to start on [DATE]" at bounding box center [344, 194] width 170 height 11
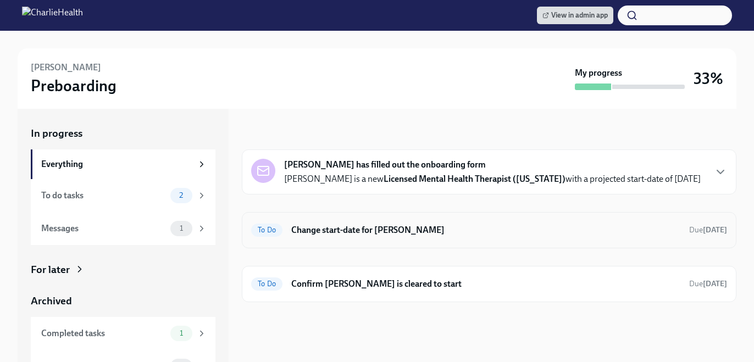
click at [421, 226] on h6 "Change start-date for Erica Threet" at bounding box center [485, 230] width 389 height 12
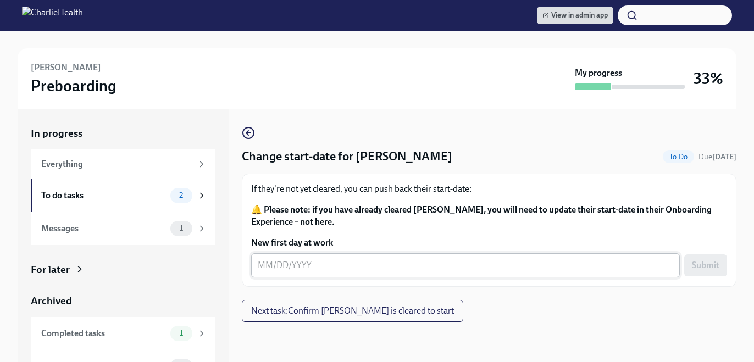
click at [338, 270] on textarea "New first day at work" at bounding box center [466, 265] width 416 height 13
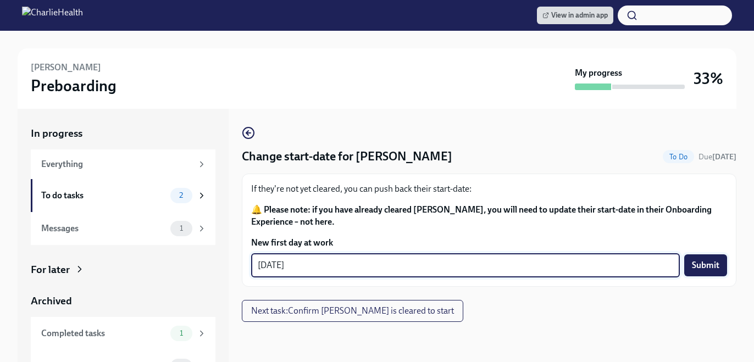
type textarea "[DATE]"
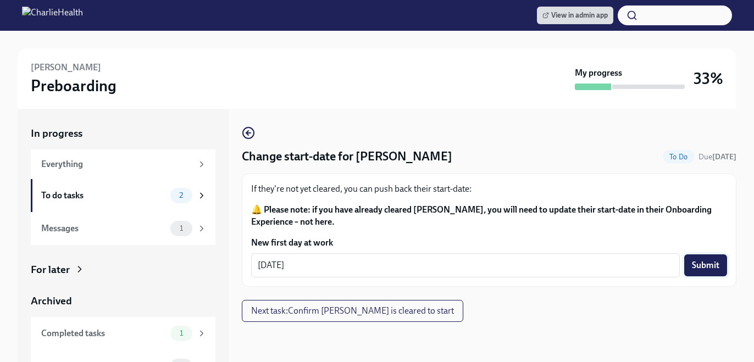
click at [711, 266] on span "Submit" at bounding box center [705, 265] width 27 height 11
click at [389, 305] on button "Next task : Confirm Erica Threet is cleared to start" at bounding box center [353, 311] width 222 height 22
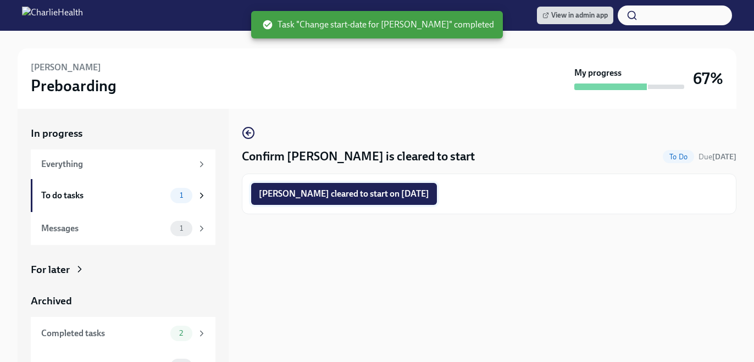
click at [393, 195] on span "Erica Threet cleared to start on 09/15/2025" at bounding box center [344, 194] width 170 height 11
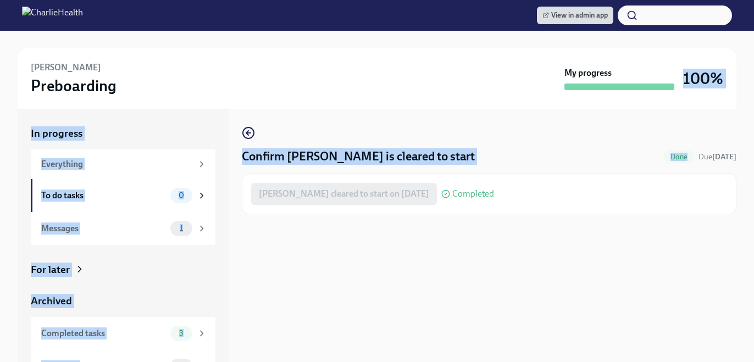
drag, startPoint x: 745, startPoint y: 68, endPoint x: 583, endPoint y: 167, distance: 190.0
click at [583, 167] on div "Erica Threet Preboarding My progress 100% In progress Everything To do tasks 0 …" at bounding box center [377, 212] width 754 height 362
